Goal: Information Seeking & Learning: Check status

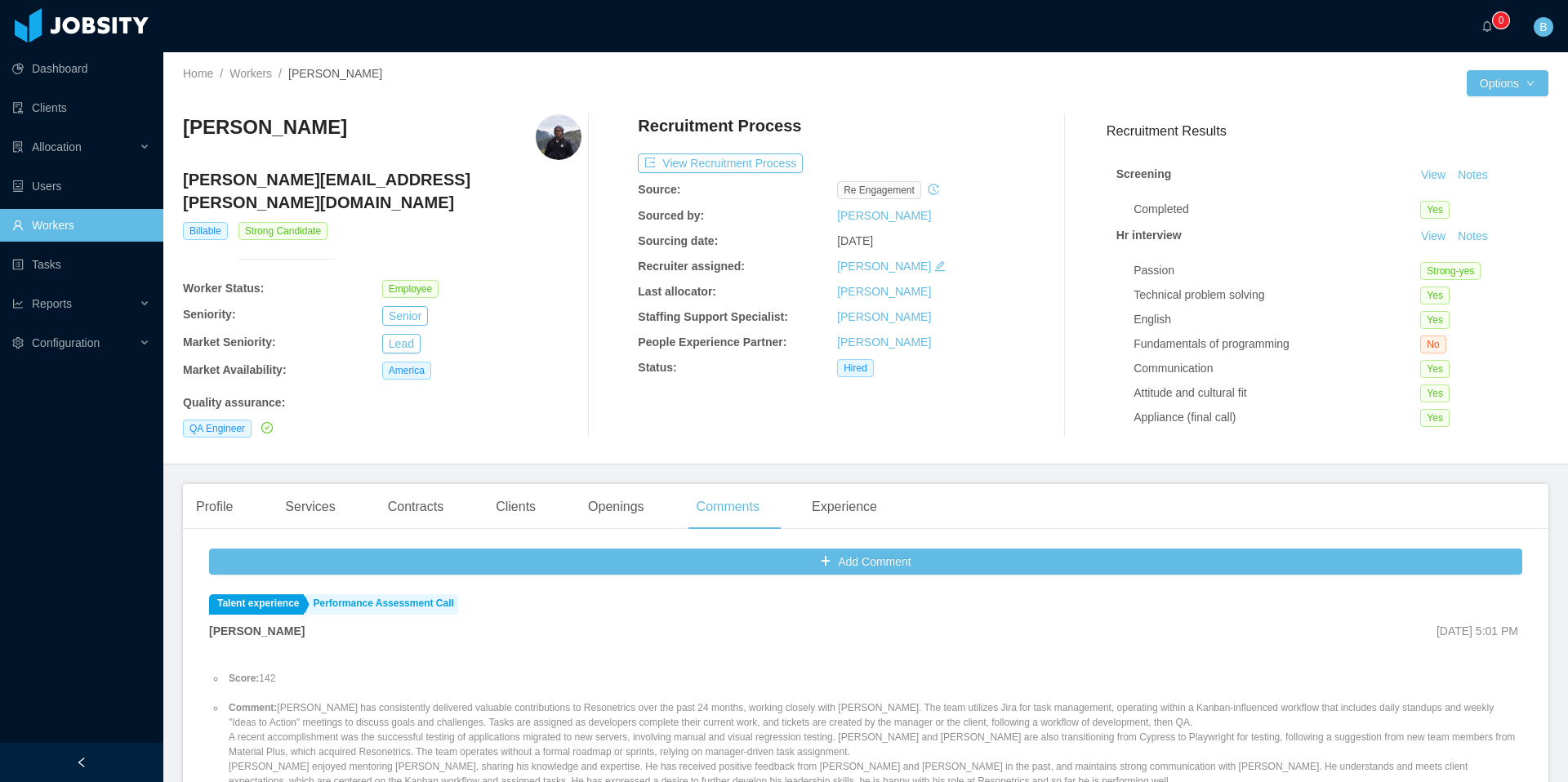
scroll to position [98, 0]
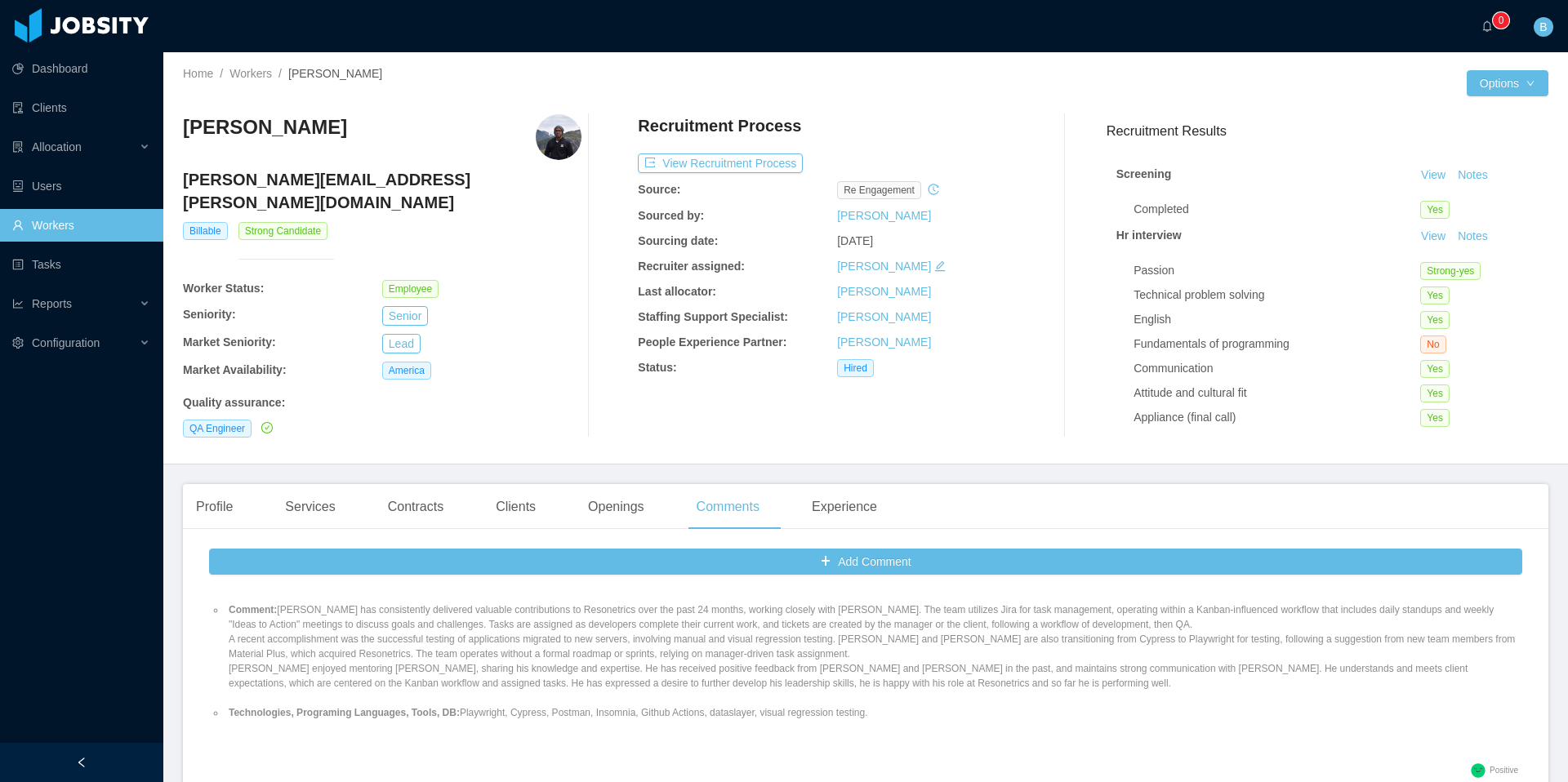
click at [62, 222] on link "Workers" at bounding box center [81, 225] width 138 height 32
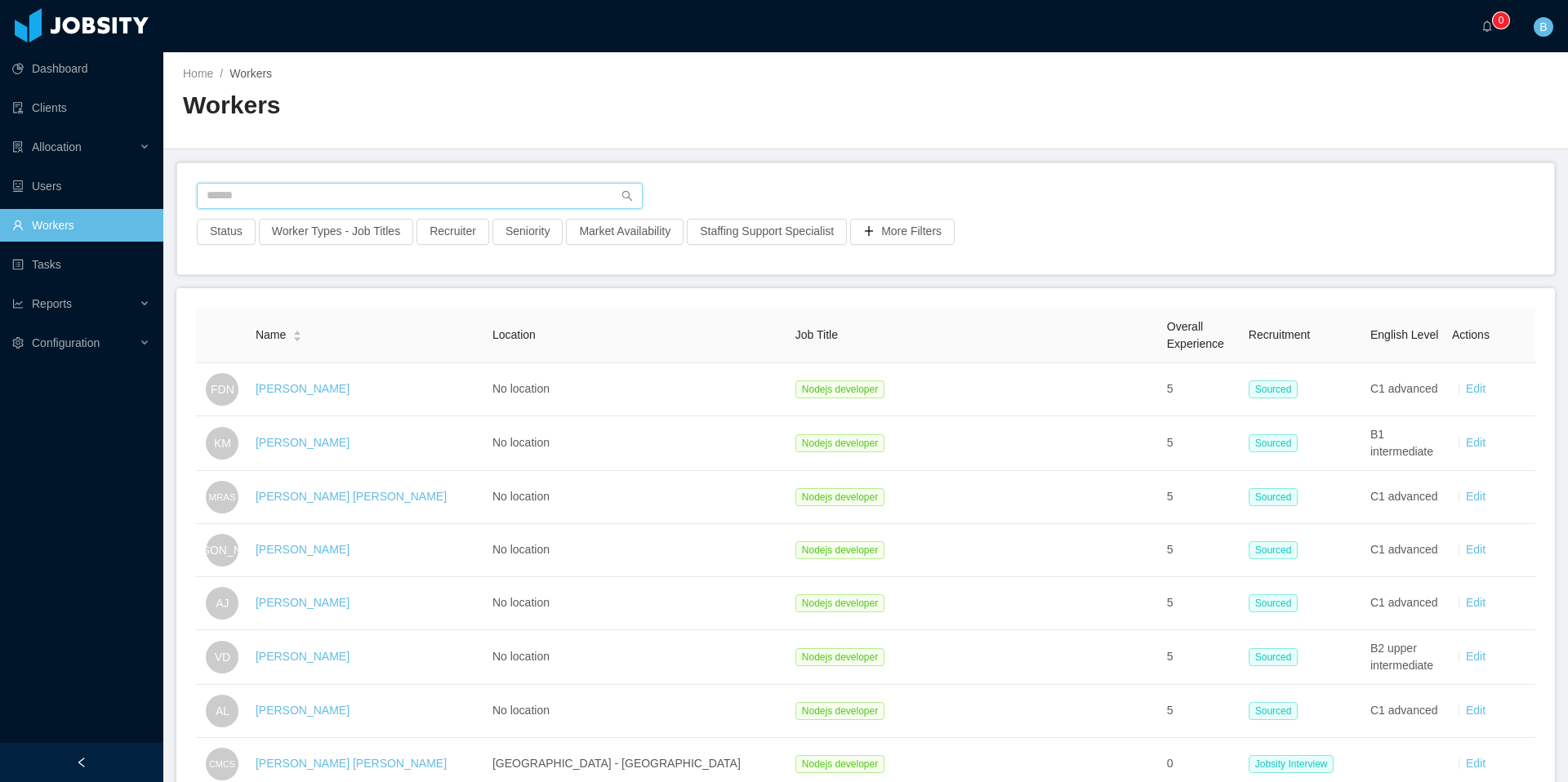
click at [385, 196] on input "text" at bounding box center [420, 195] width 446 height 26
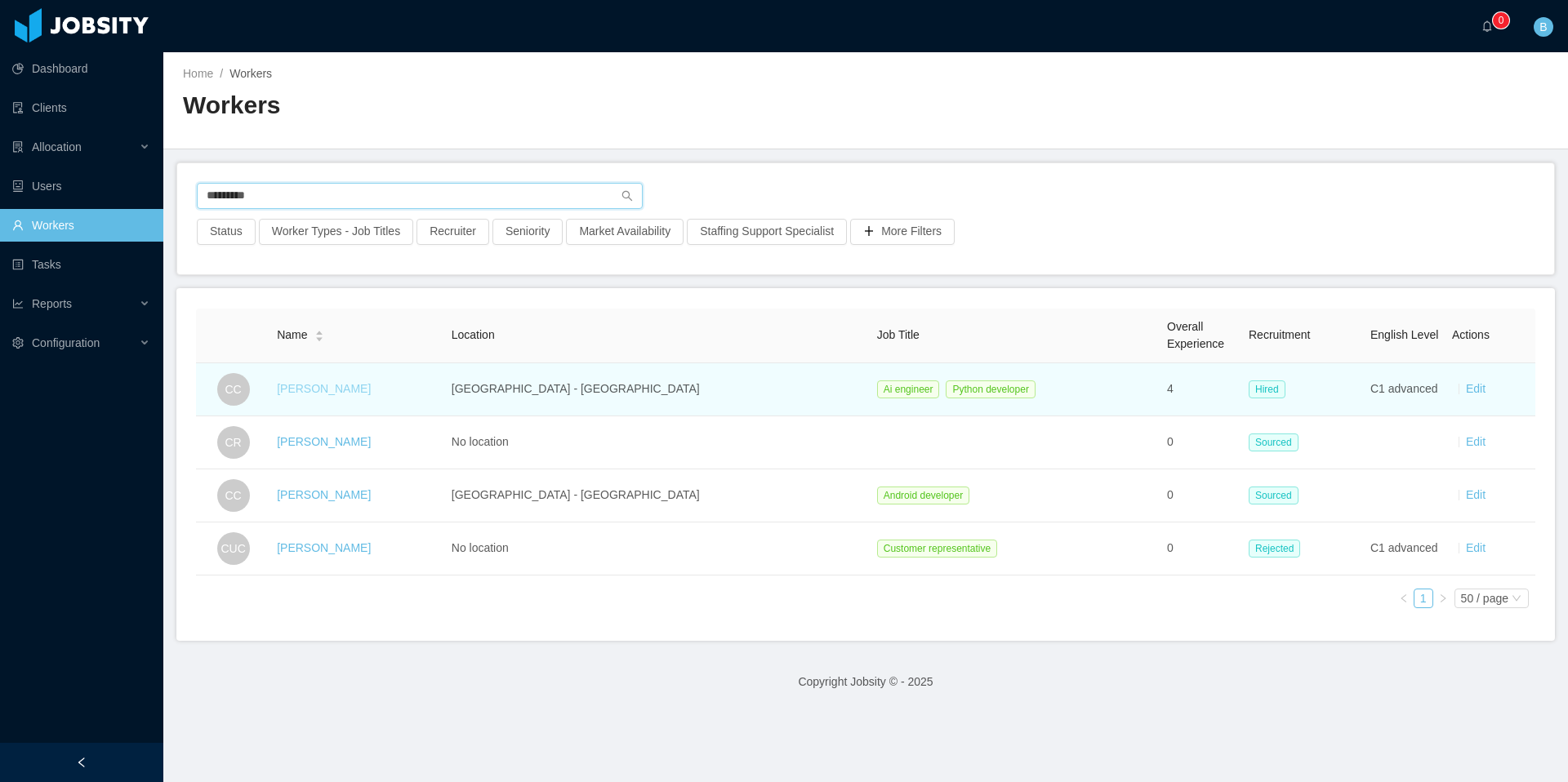
type input "*********"
click at [337, 387] on link "[PERSON_NAME]" at bounding box center [324, 388] width 94 height 13
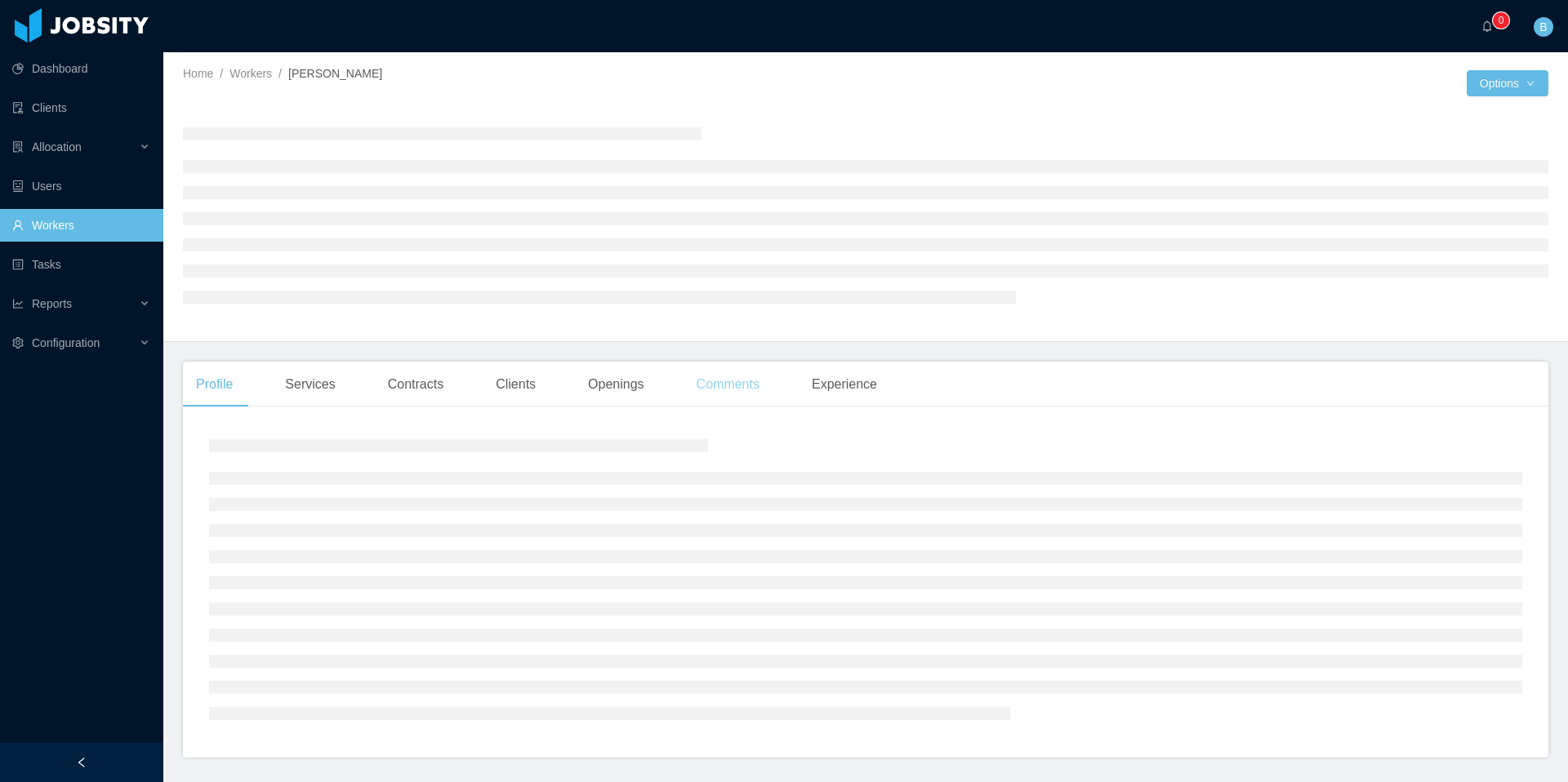
click at [718, 389] on div "Comments" at bounding box center [727, 385] width 89 height 46
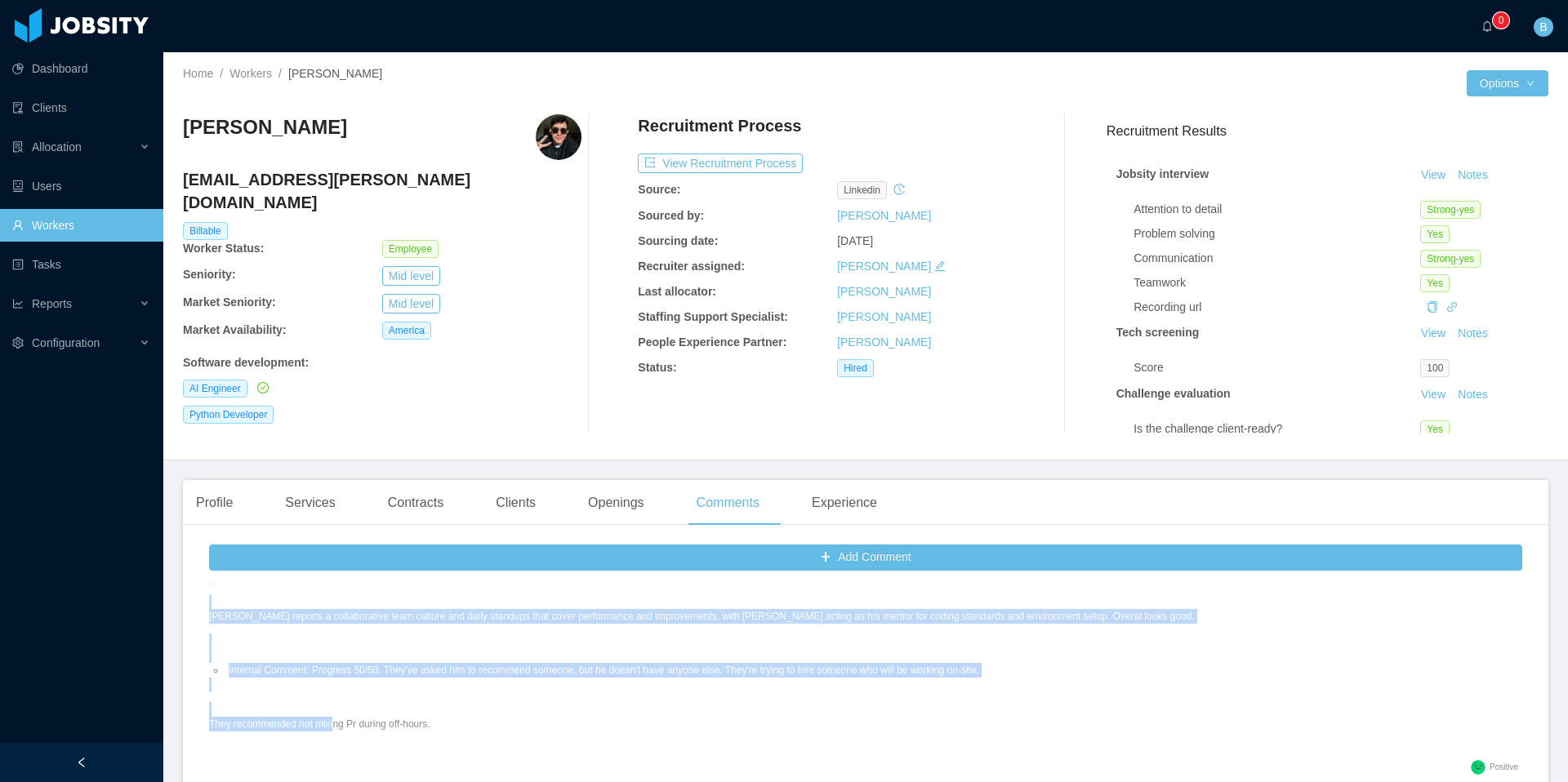
scroll to position [431, 0]
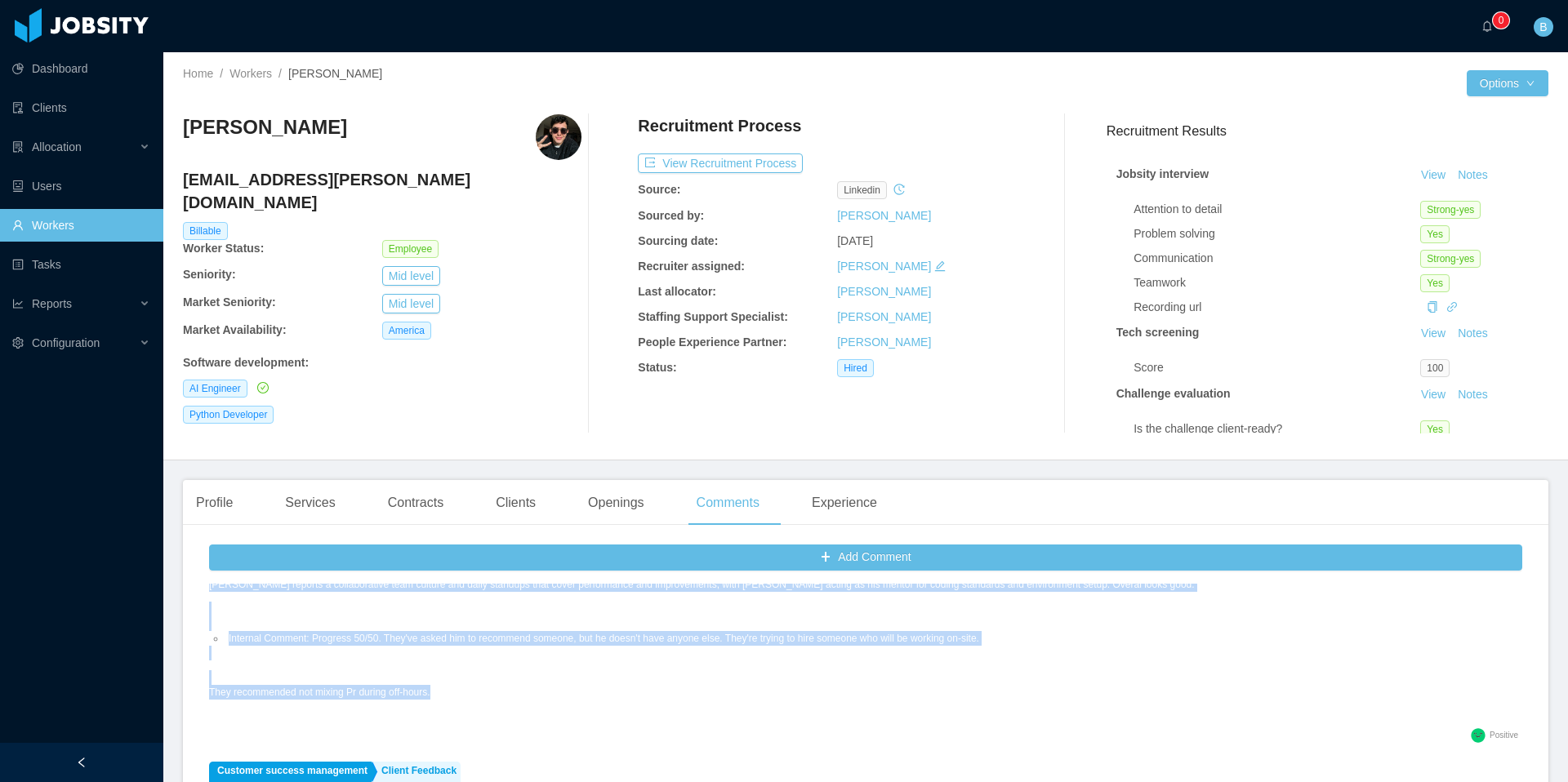
drag, startPoint x: 228, startPoint y: 639, endPoint x: 466, endPoint y: 690, distance: 243.4
click at [466, 690] on div "Progress: 50% Comment: [PERSON_NAME] is adapting well, with positive feedback f…" at bounding box center [805, 601] width 1193 height 245
copy div "Progress: 50% Comment: [PERSON_NAME] is adapting well, with positive feedback f…"
